Goal: Information Seeking & Learning: Learn about a topic

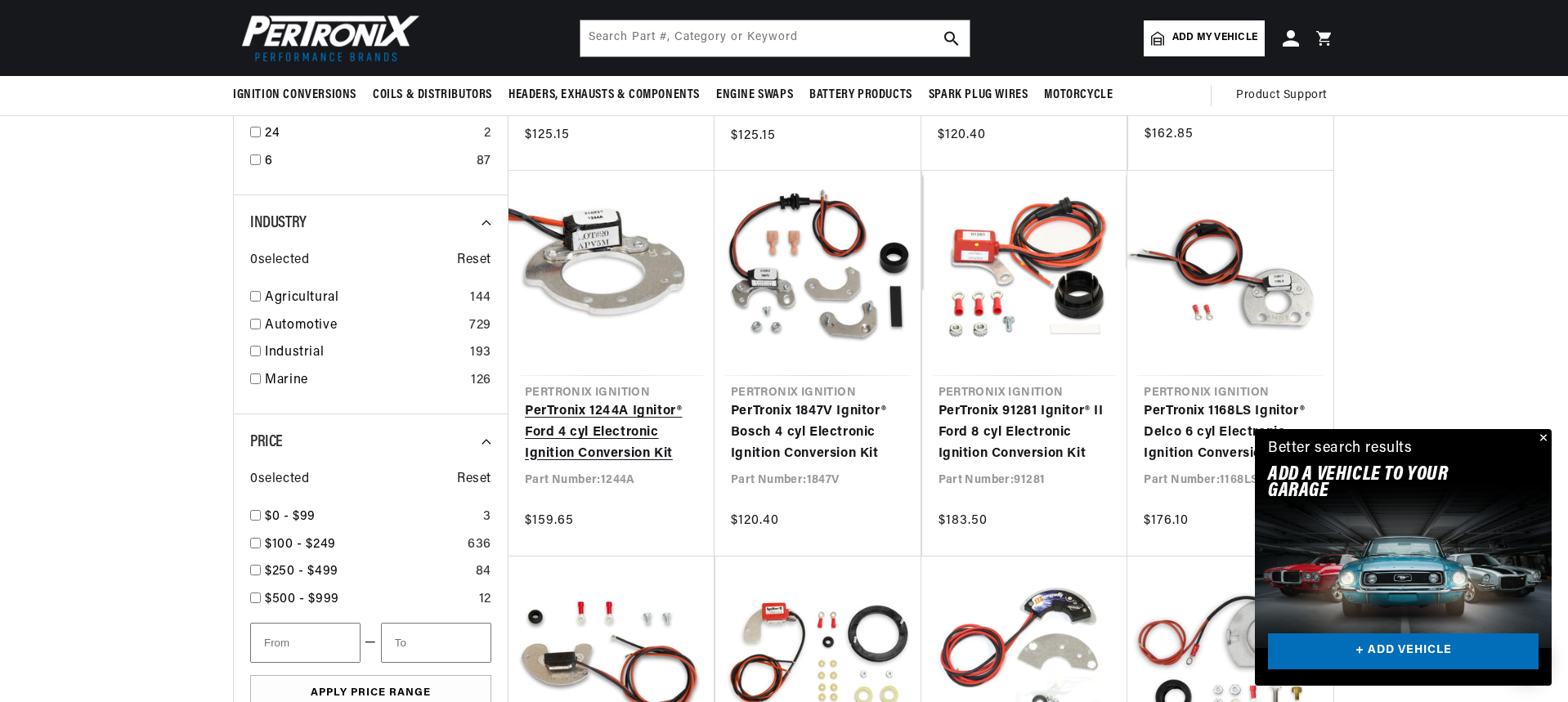
scroll to position [0, 1020]
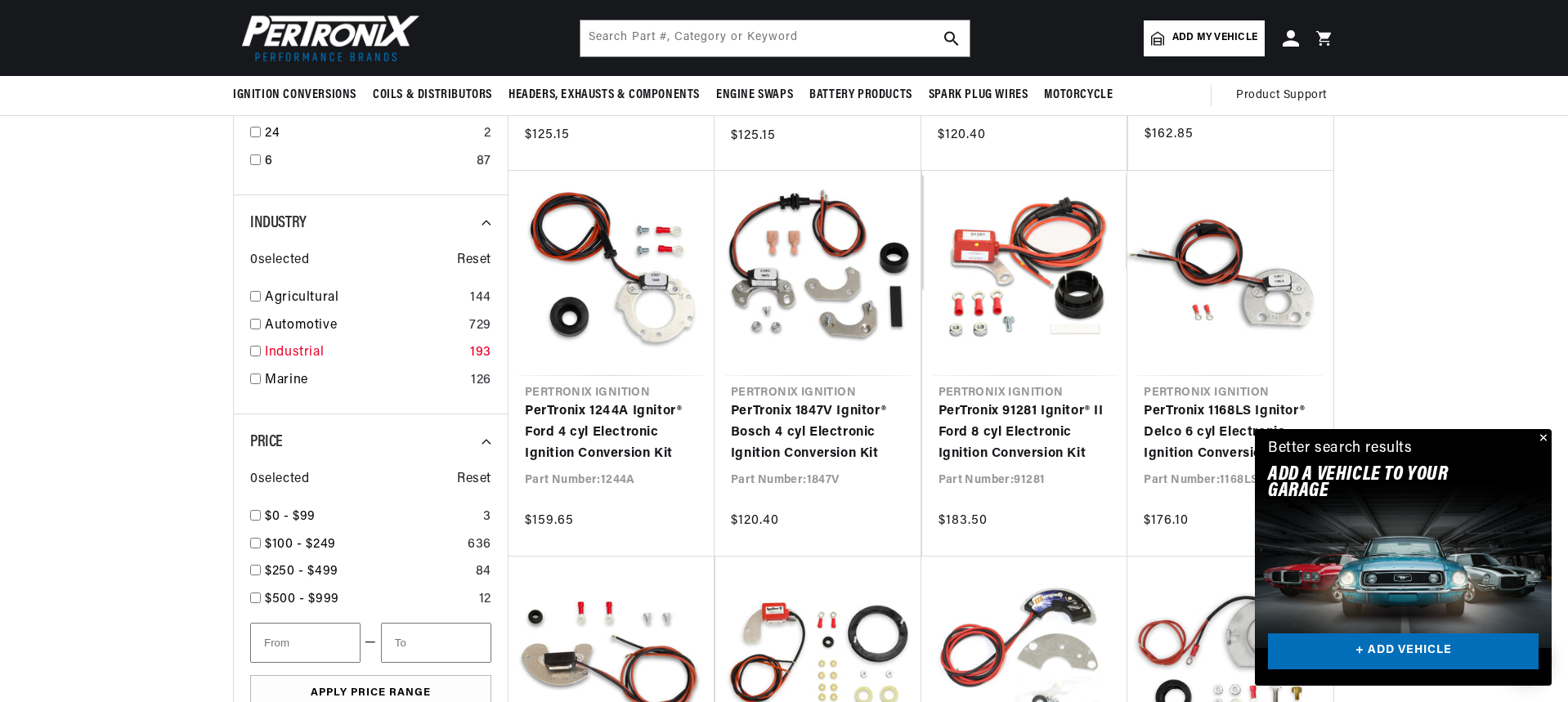
click at [254, 352] on input "checkbox" at bounding box center [255, 351] width 11 height 11
checkbox input "true"
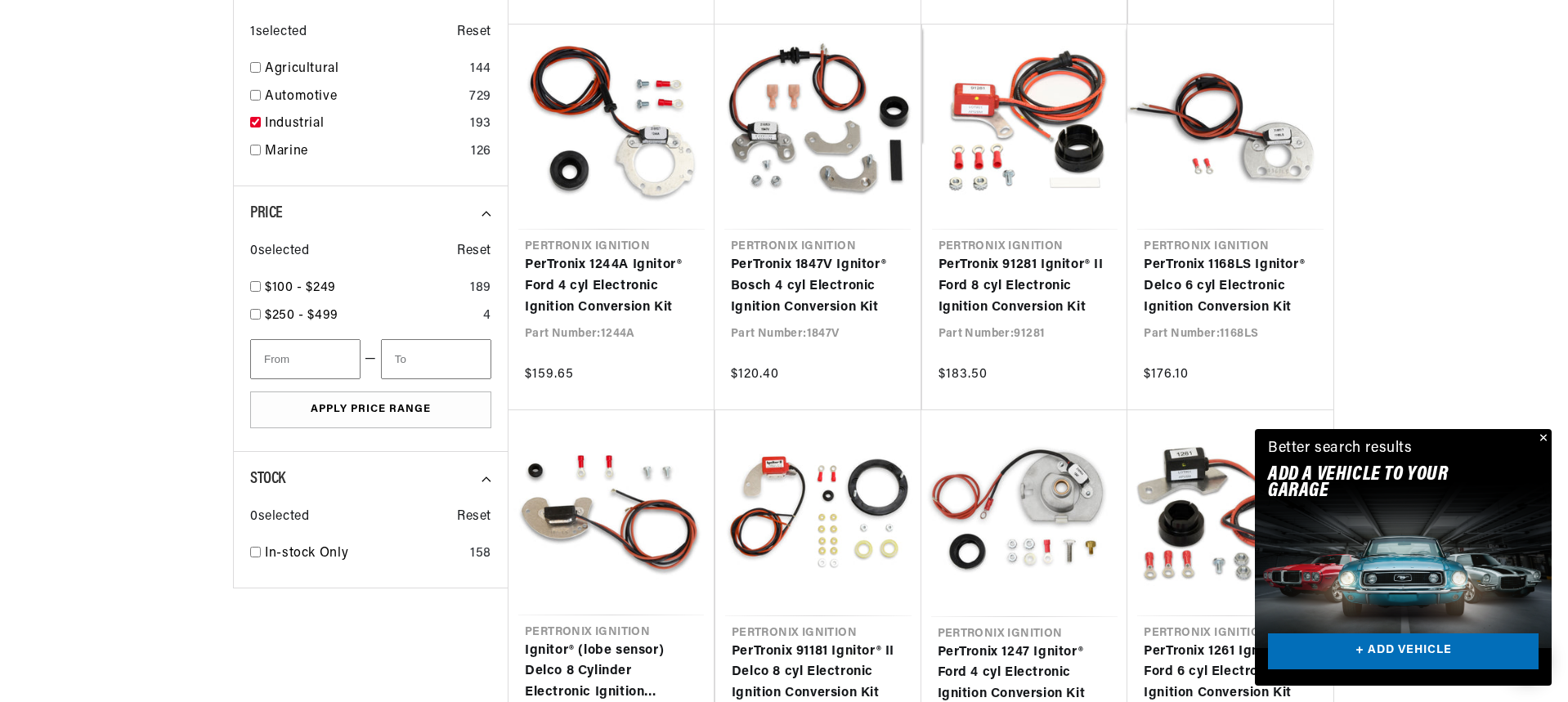
scroll to position [899, 0]
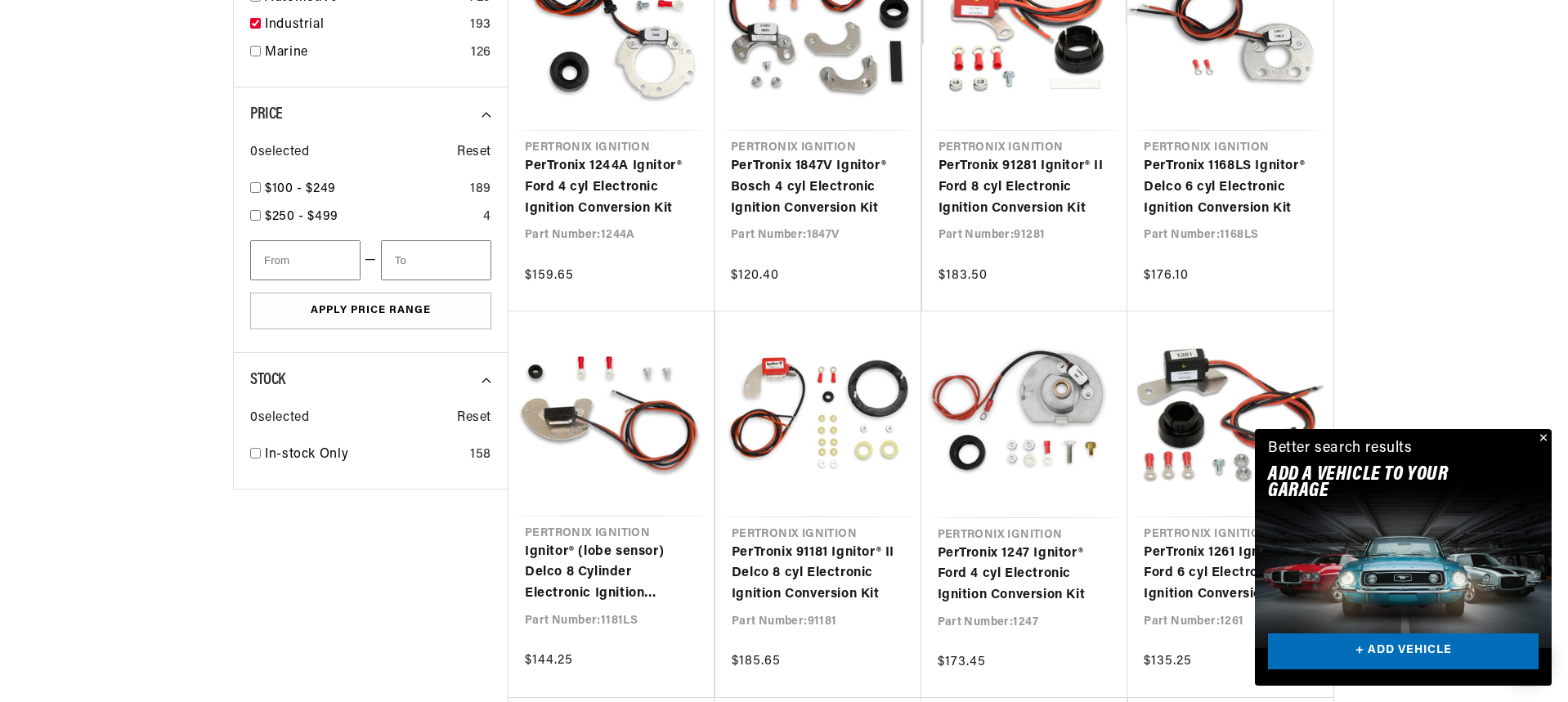
click at [1537, 435] on button "Close" at bounding box center [1542, 439] width 19 height 19
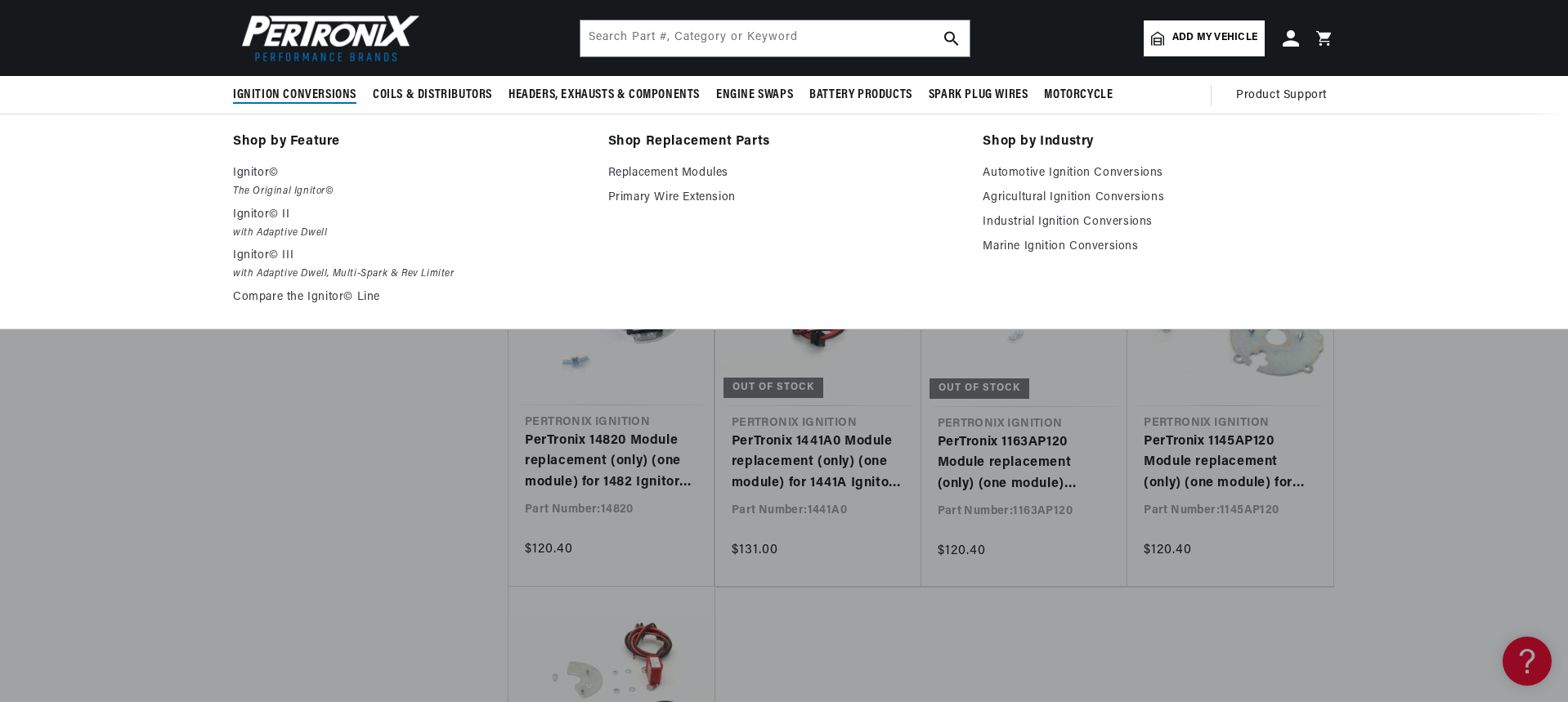
scroll to position [0, 2042]
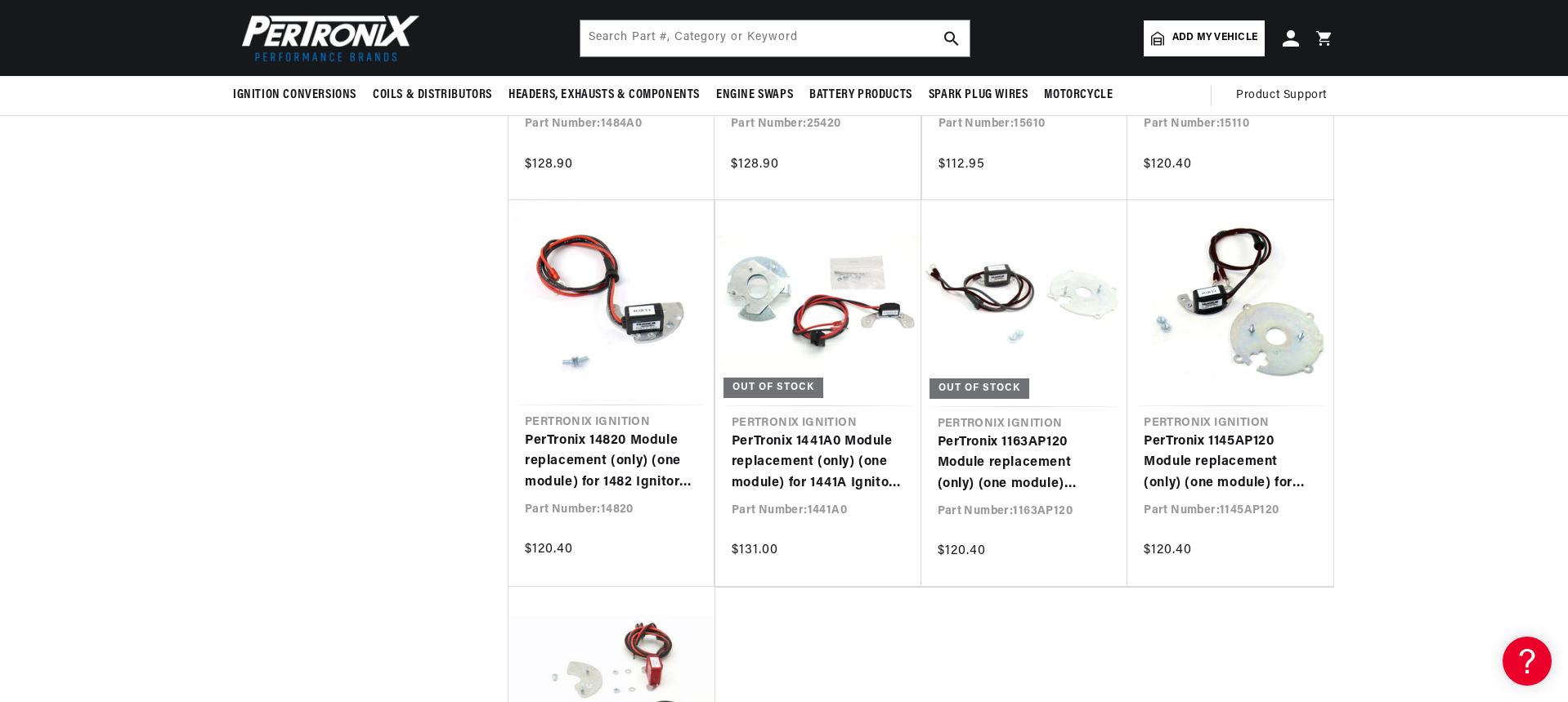
click at [311, 15] on img at bounding box center [326, 38] width 188 height 56
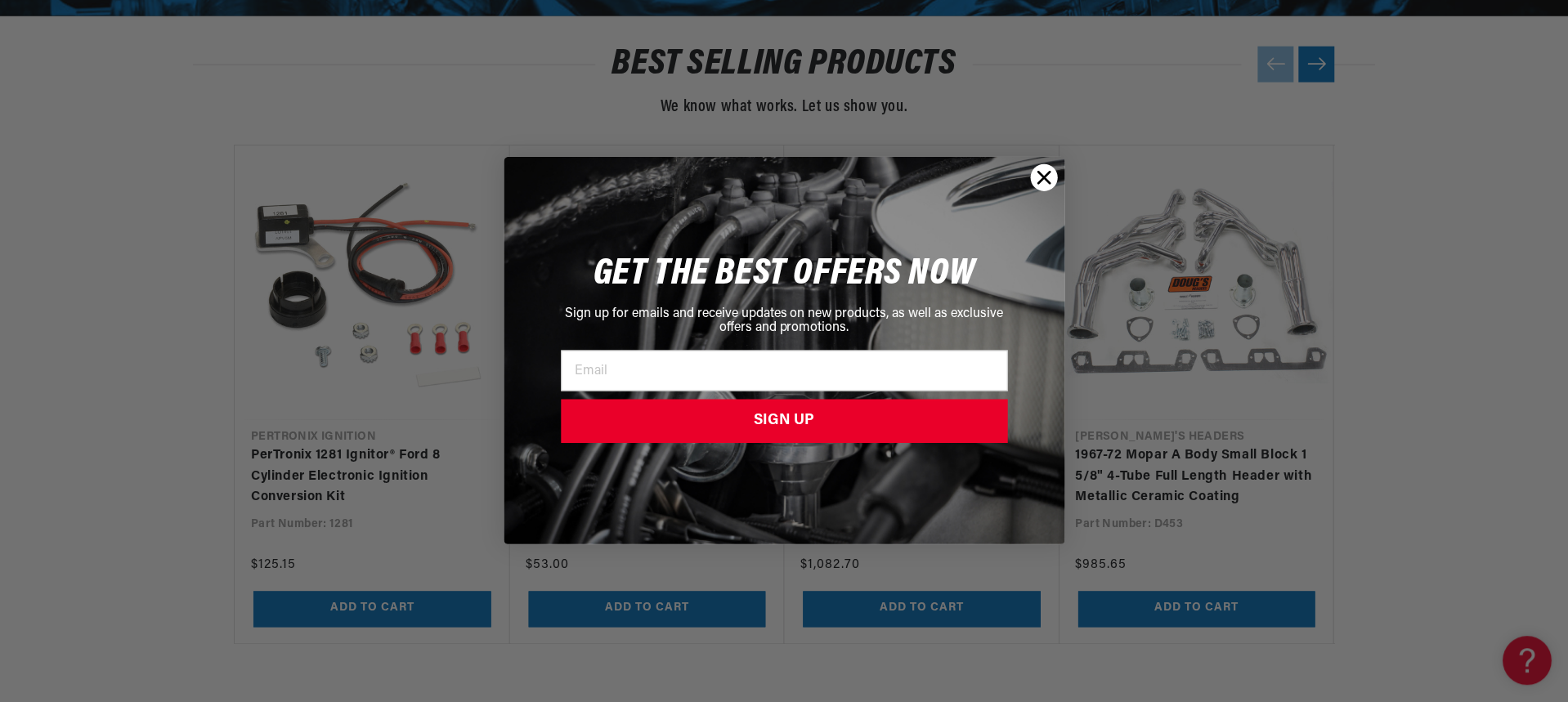
scroll to position [0, 1020]
click at [1039, 173] on icon "Close dialog" at bounding box center [1044, 178] width 11 height 11
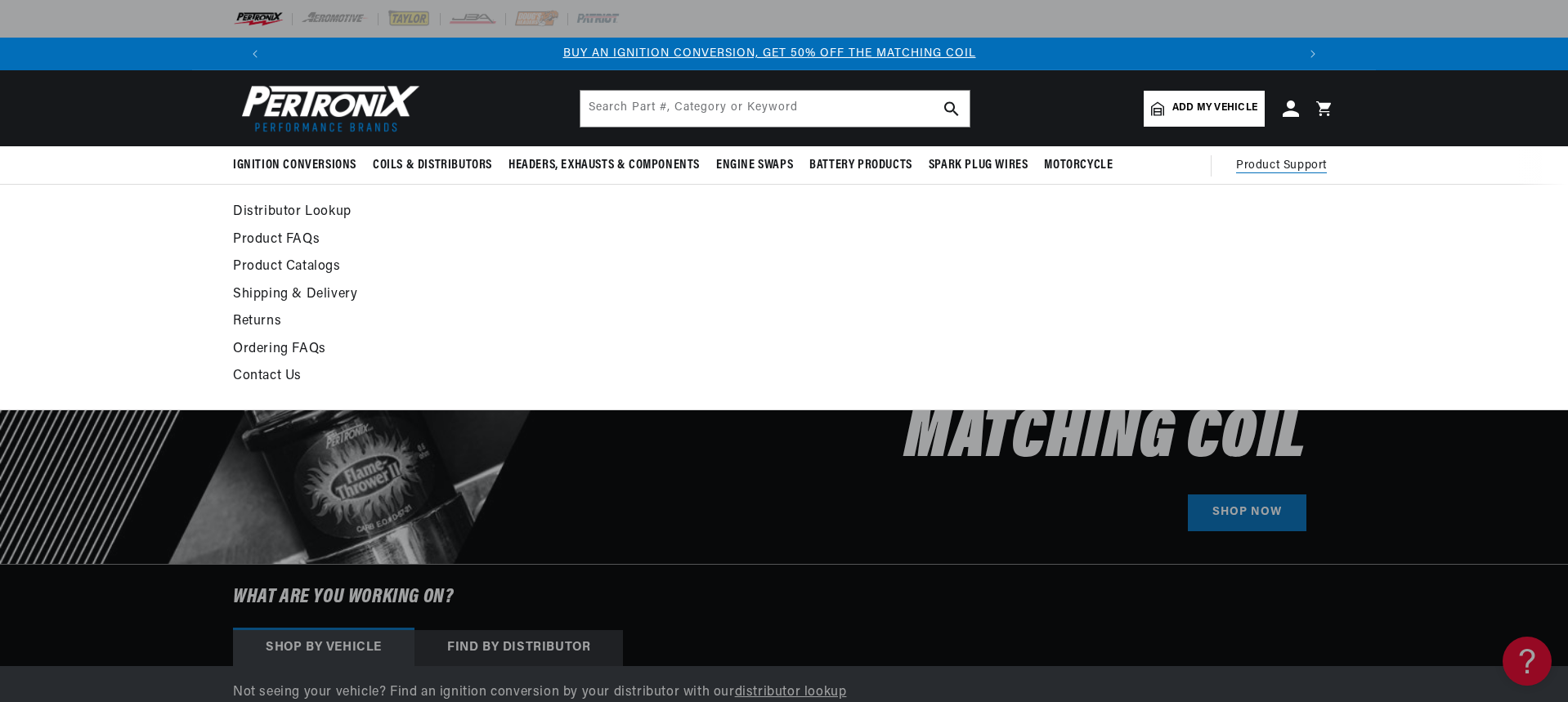
scroll to position [0, 0]
click at [1260, 168] on span "Product Support" at bounding box center [1280, 166] width 90 height 18
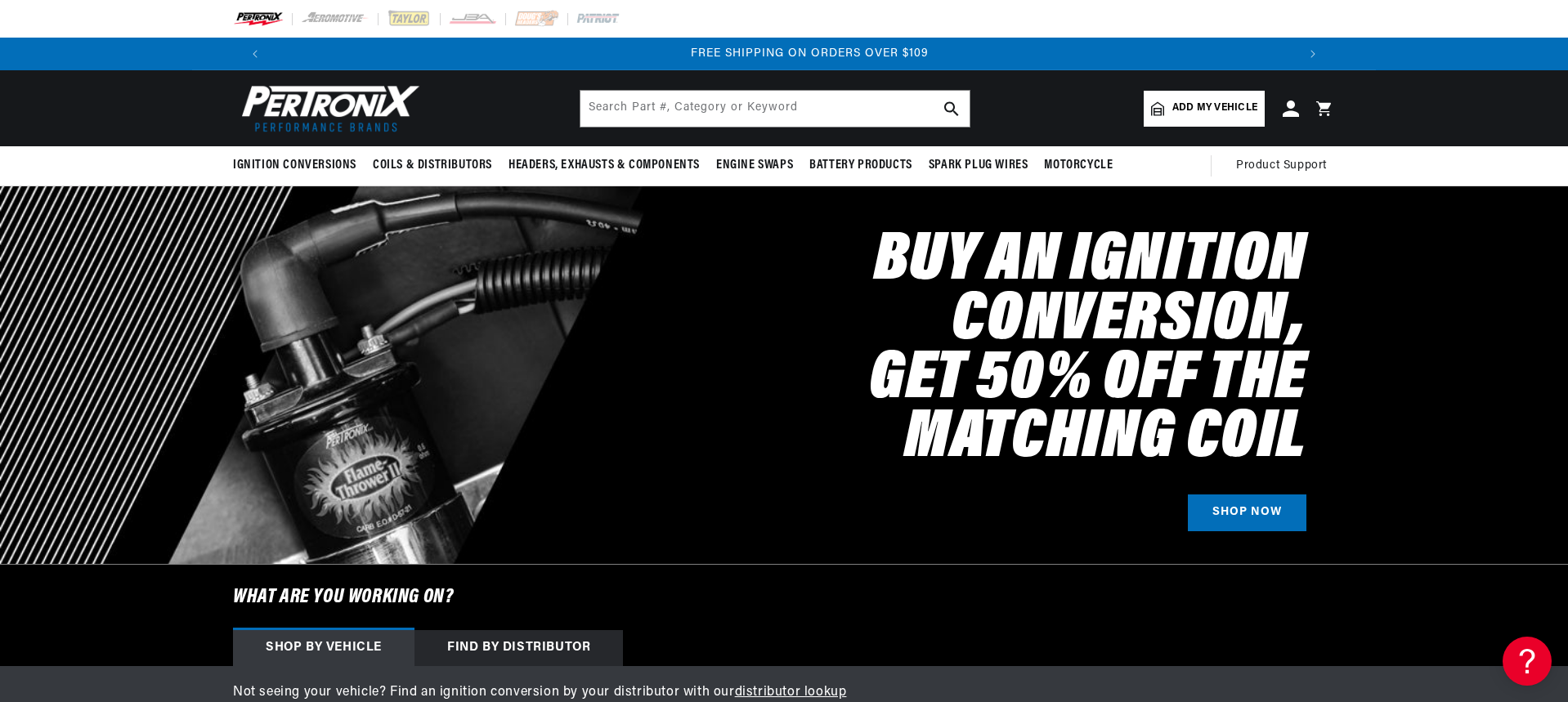
scroll to position [0, 2042]
